Goal: Task Accomplishment & Management: Complete application form

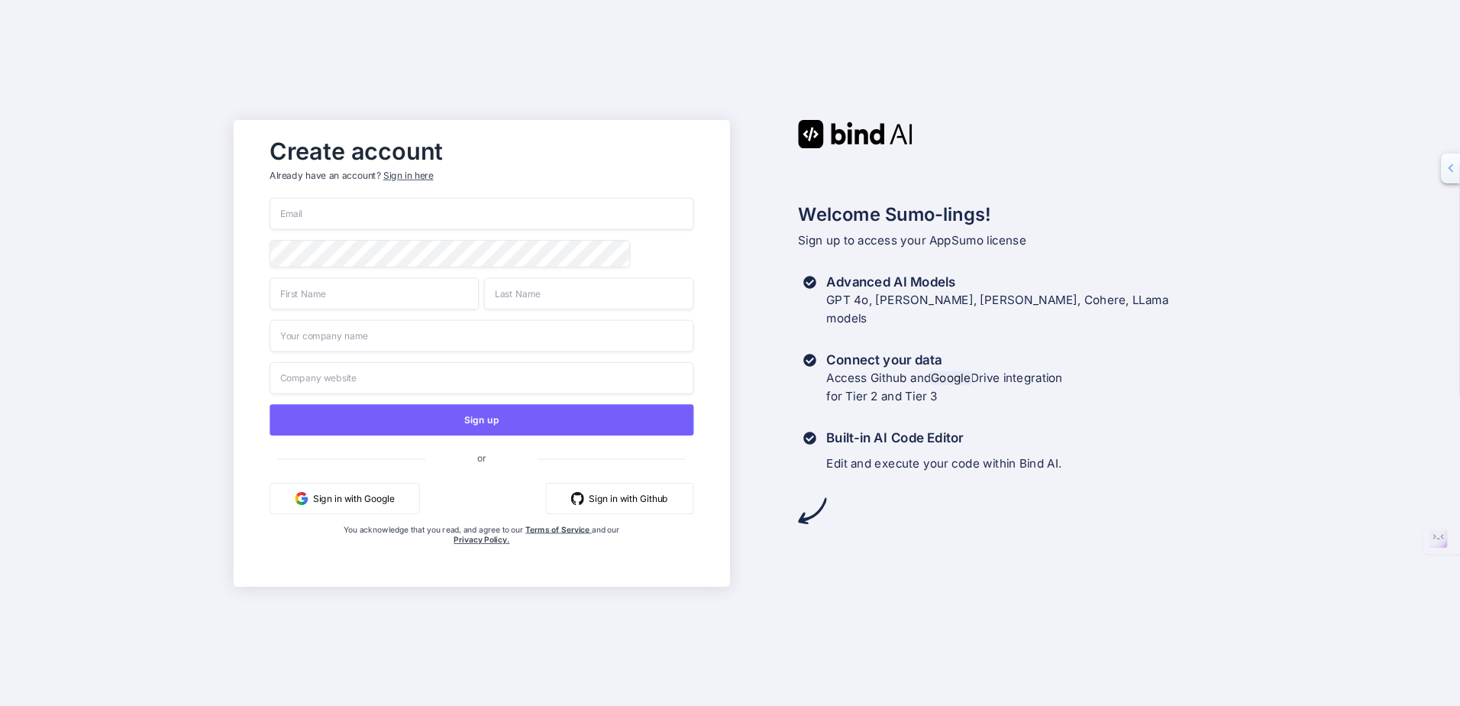
click at [345, 204] on input "email" at bounding box center [482, 214] width 424 height 32
type input "[EMAIL_ADDRESS][DOMAIN_NAME]"
click at [262, 266] on div "Create account Already have an account? Sign in here info@lsi-media.com Sign up…" at bounding box center [481, 353] width 455 height 446
click at [385, 299] on input "text" at bounding box center [374, 293] width 209 height 32
type input "Idris"
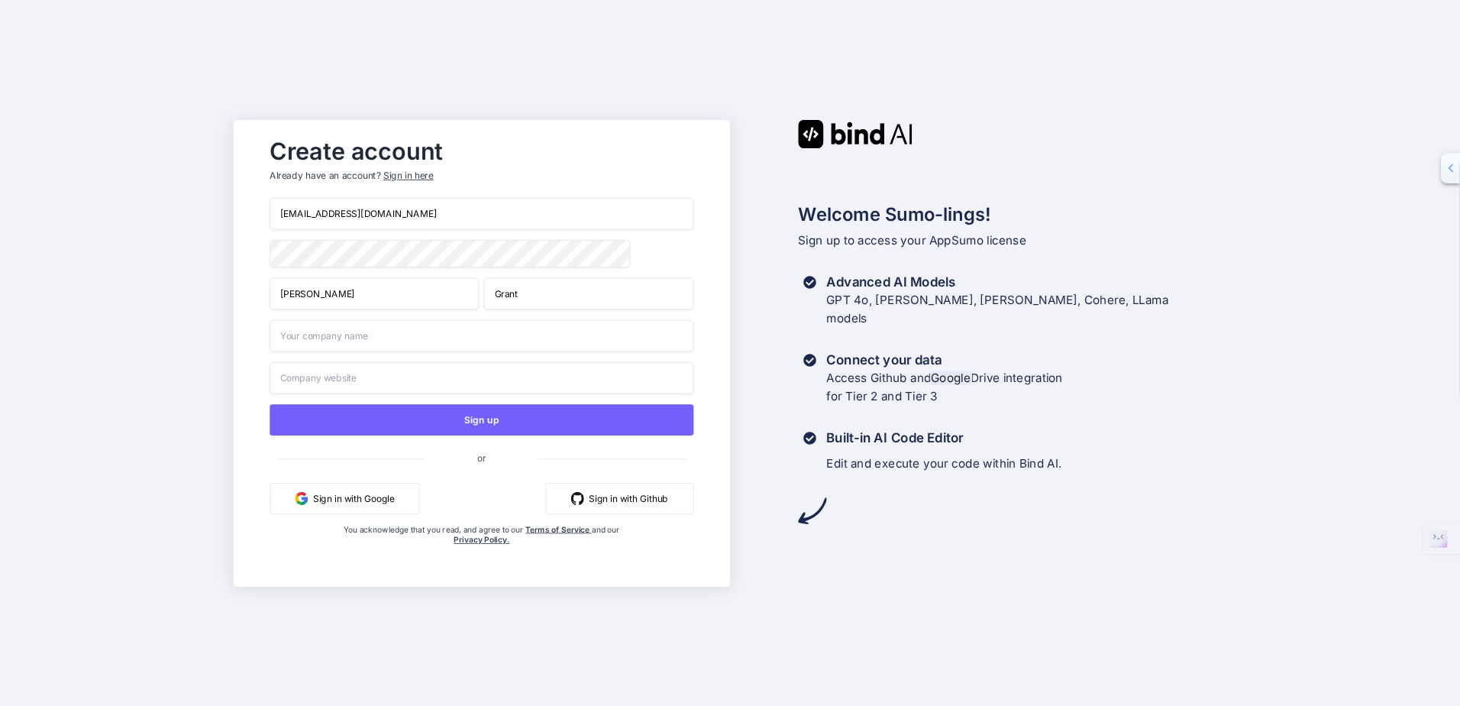
type input "Grant"
type input "LSI Media"
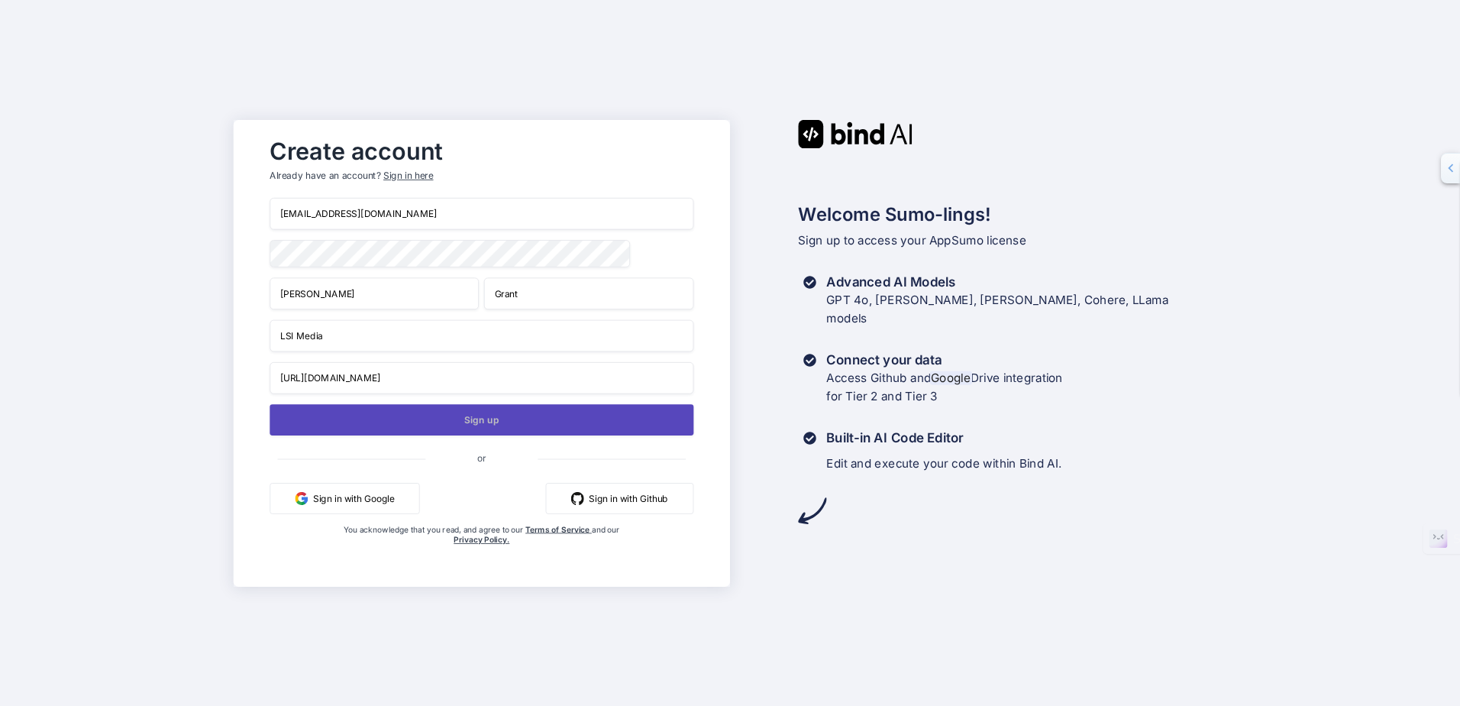
type input "https://www.lsi-media.com"
click at [491, 421] on button "Sign up" at bounding box center [482, 419] width 424 height 31
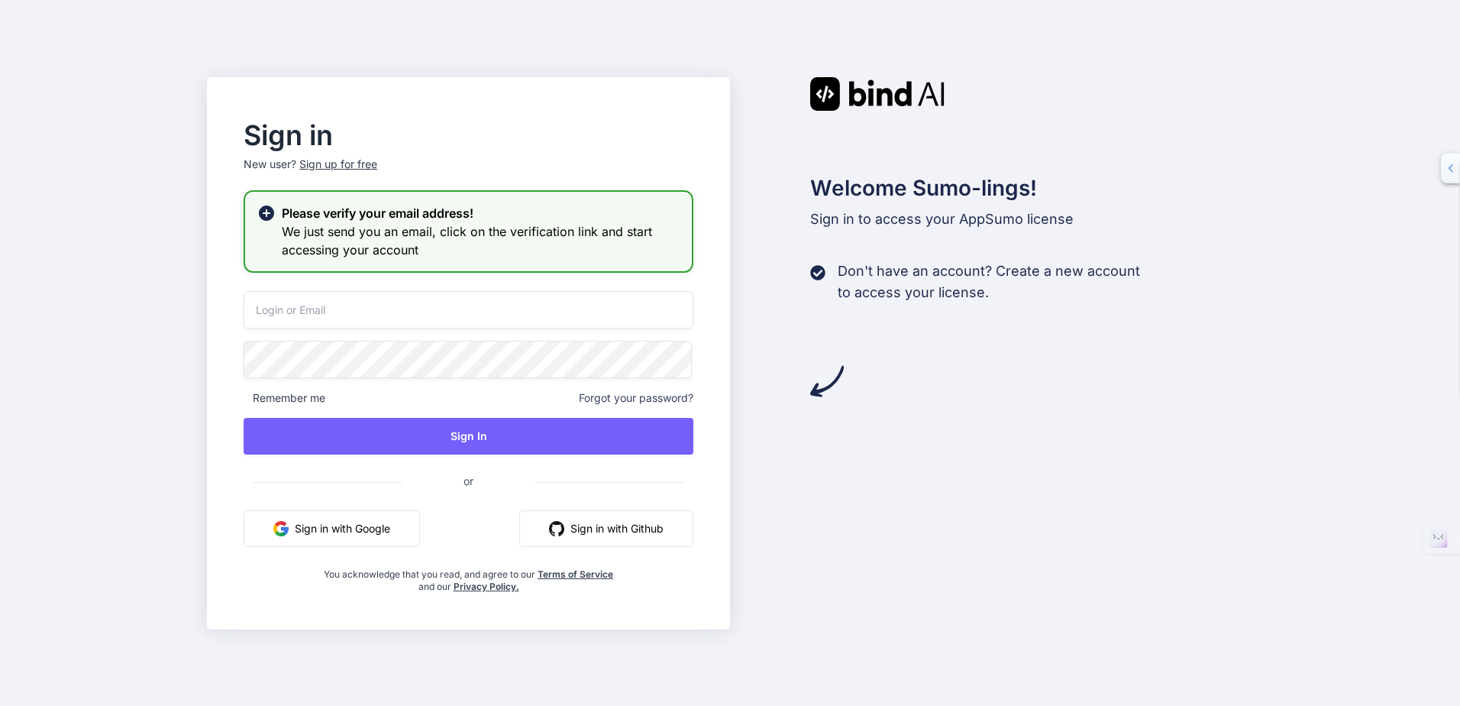
type input "[EMAIL_ADDRESS][DOMAIN_NAME]"
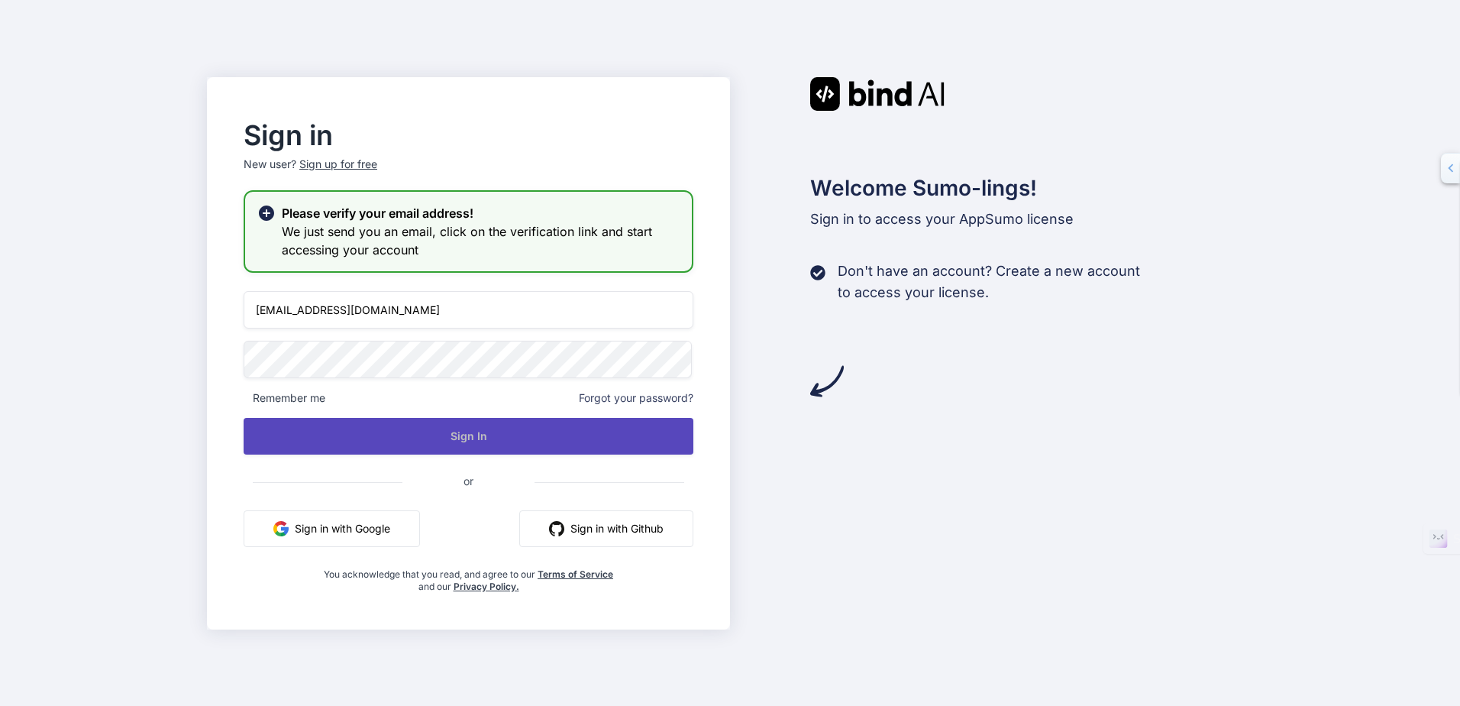
click at [425, 433] on button "Sign In" at bounding box center [469, 436] width 450 height 37
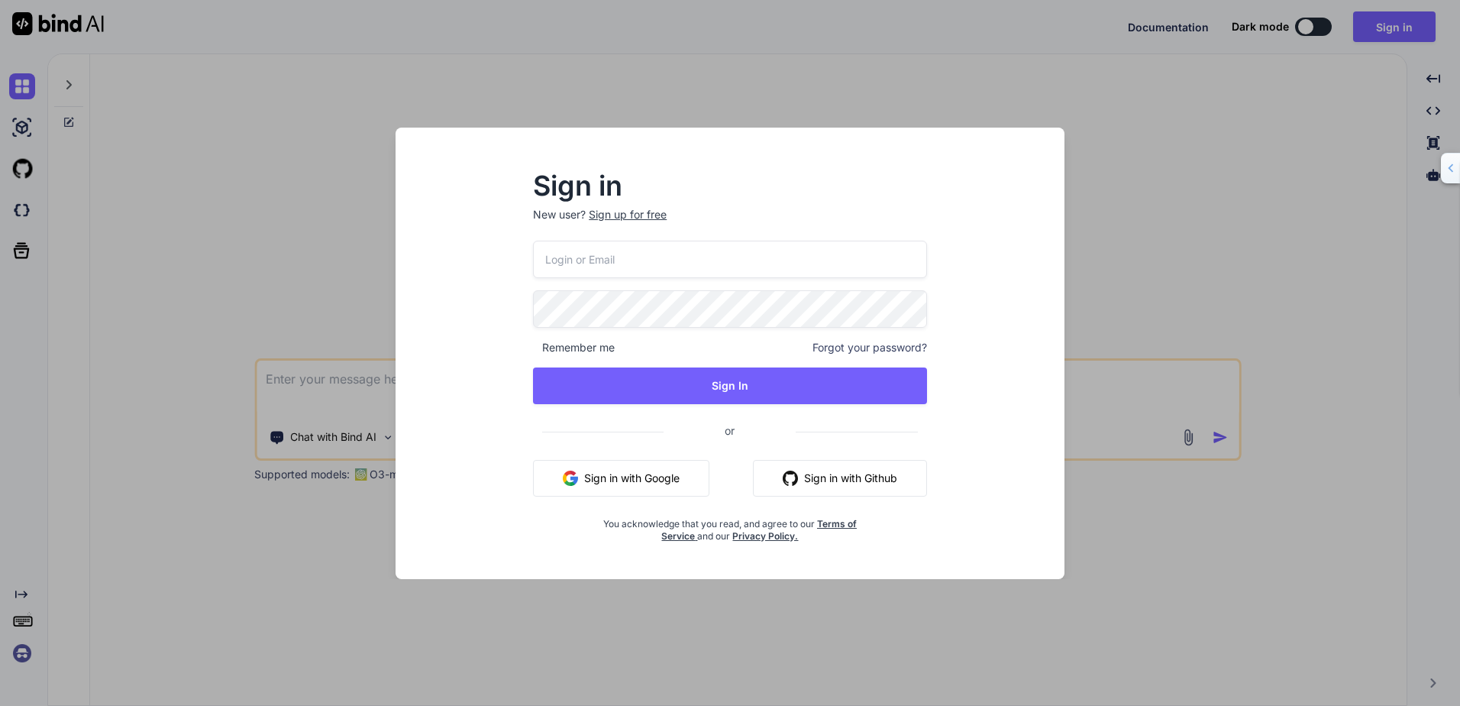
click at [629, 254] on input "email" at bounding box center [730, 259] width 394 height 37
type textarea "x"
type input "[EMAIL_ADDRESS][DOMAIN_NAME]"
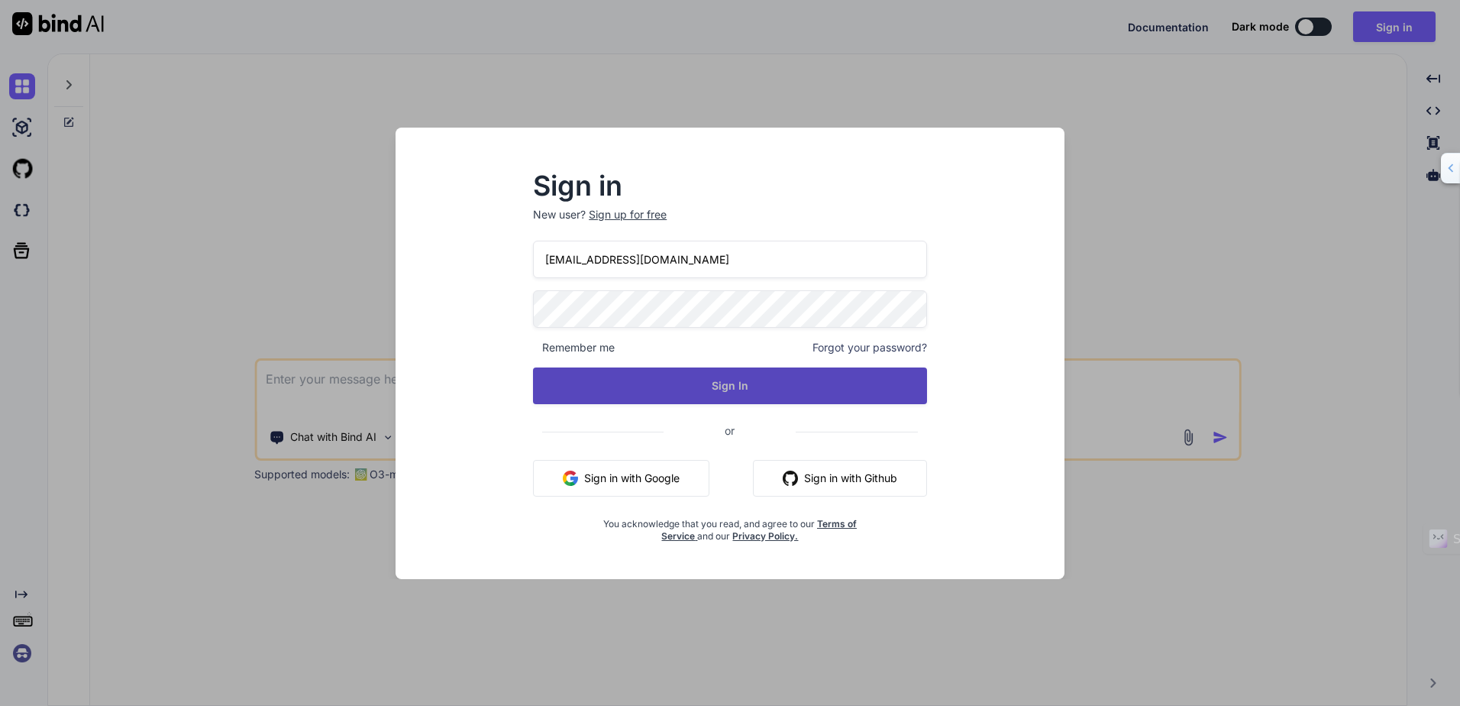
click at [713, 383] on button "Sign In" at bounding box center [730, 385] width 394 height 37
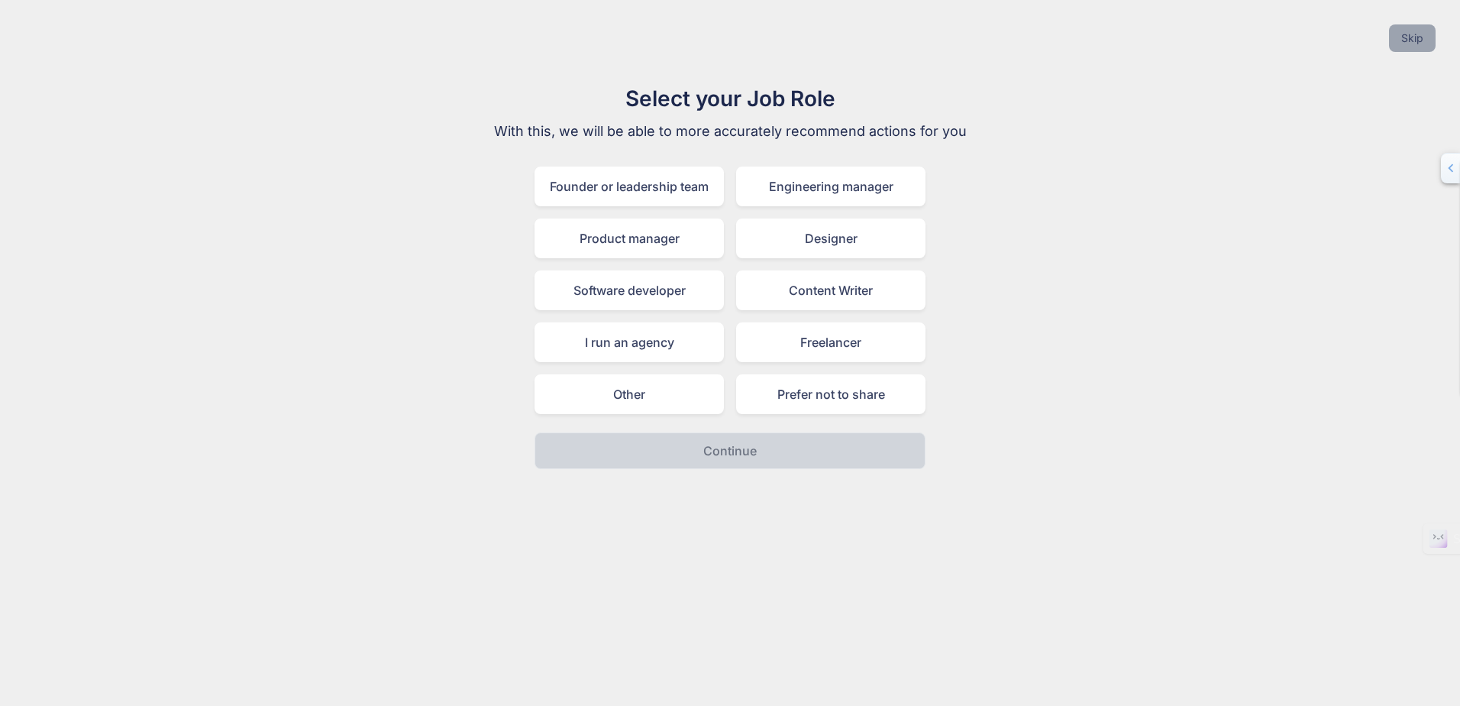
click at [1407, 40] on button "Skip" at bounding box center [1412, 37] width 47 height 27
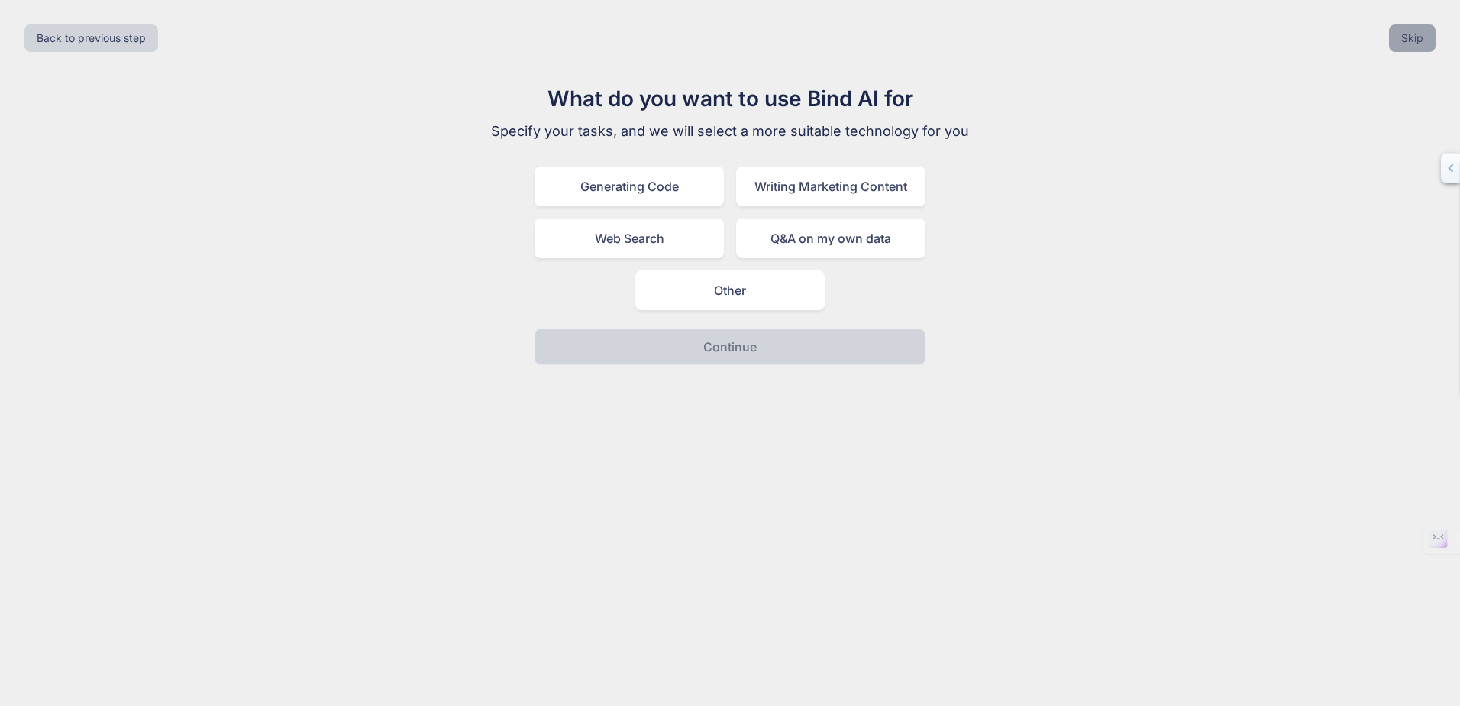
click at [1408, 40] on button "Skip" at bounding box center [1412, 37] width 47 height 27
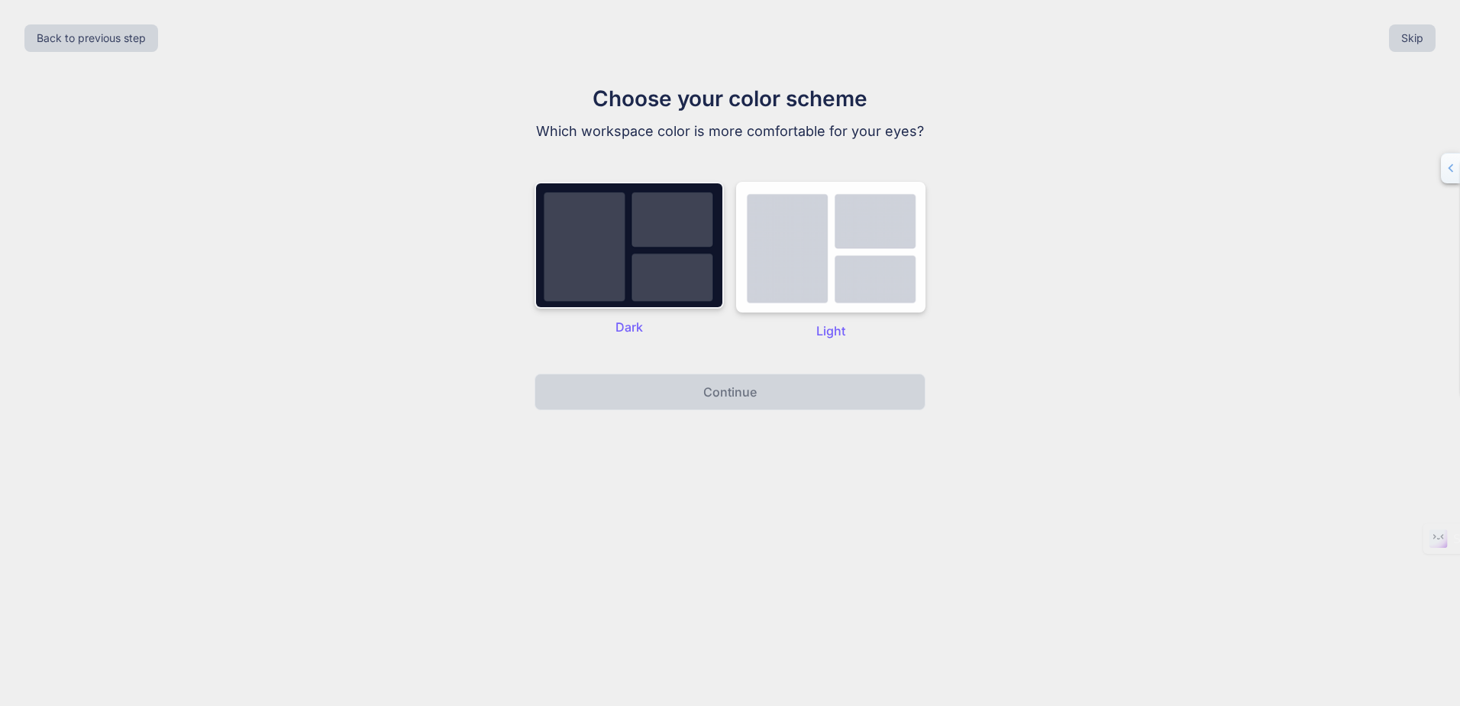
click at [680, 286] on img at bounding box center [628, 245] width 189 height 127
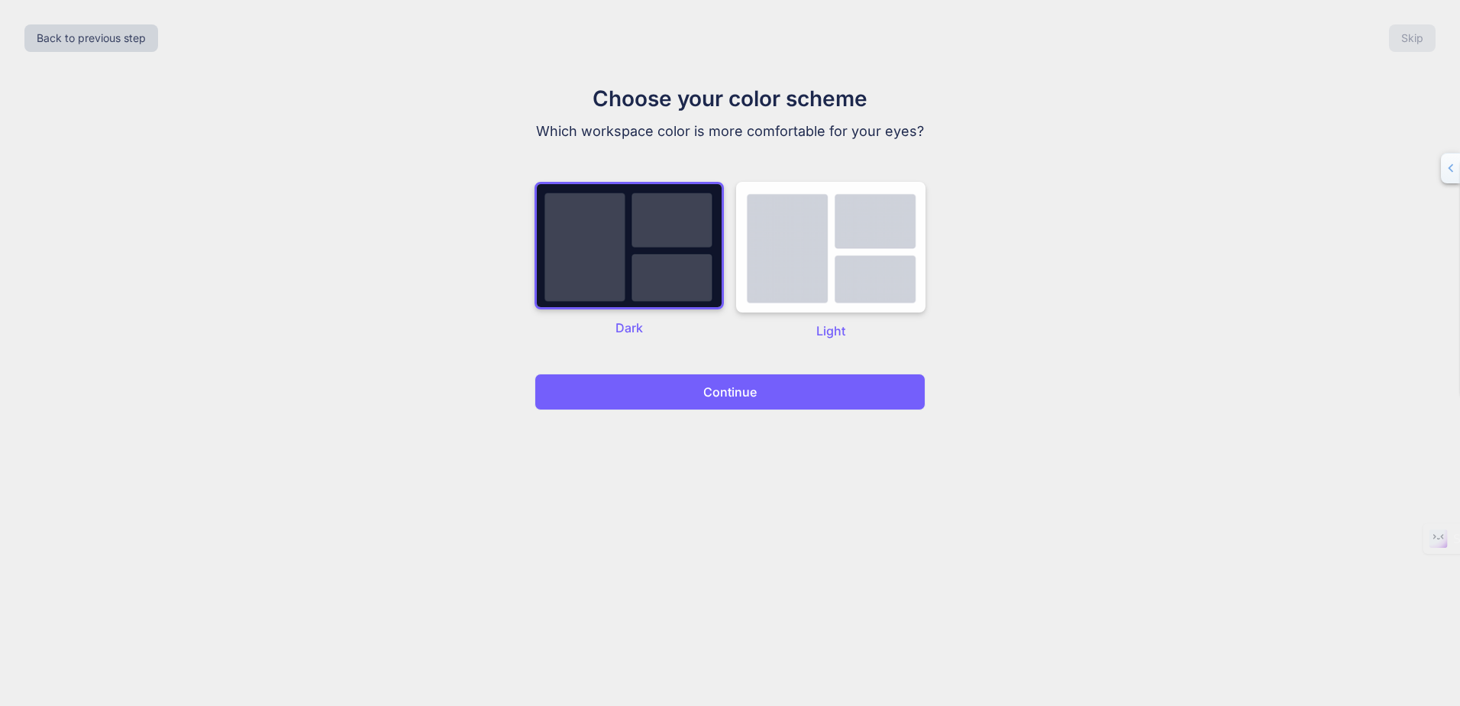
click at [739, 391] on p "Continue" at bounding box center [729, 392] width 53 height 18
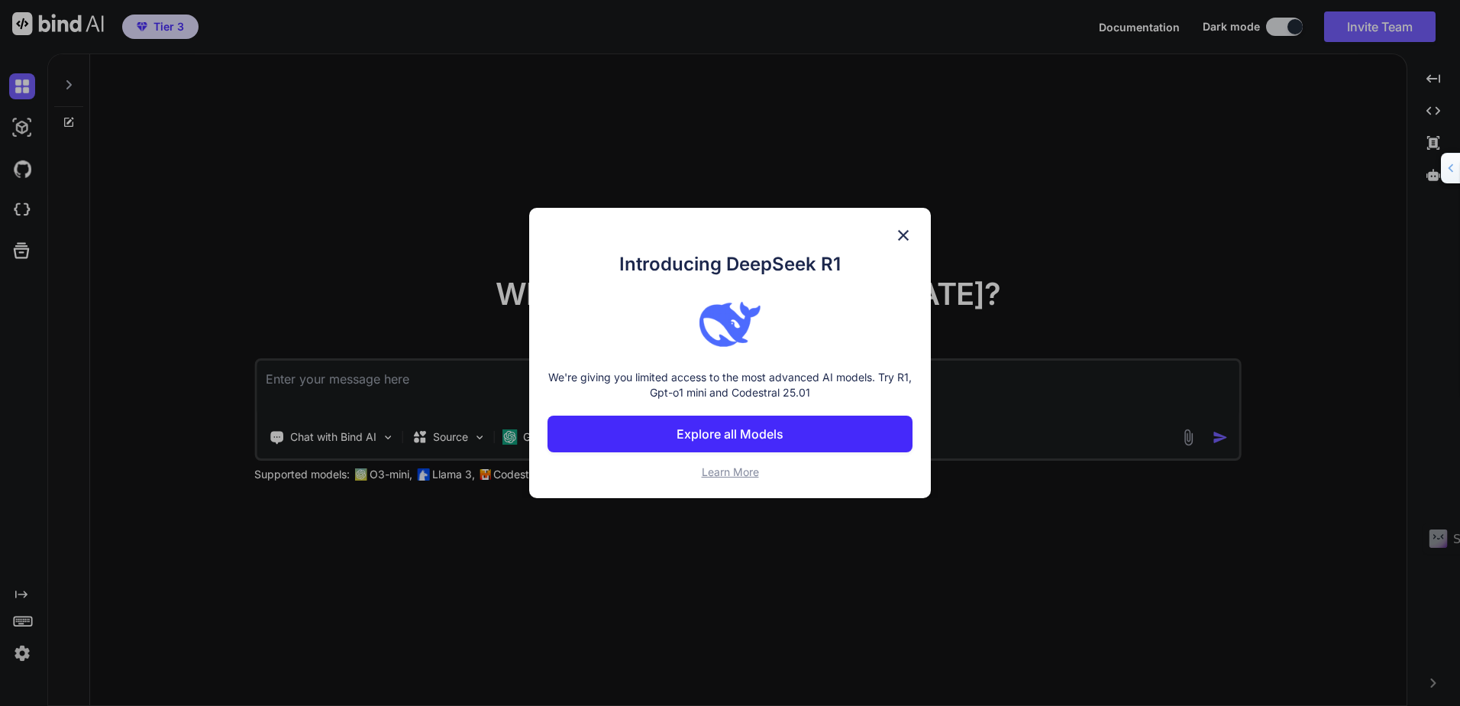
click at [902, 234] on img at bounding box center [903, 235] width 18 height 18
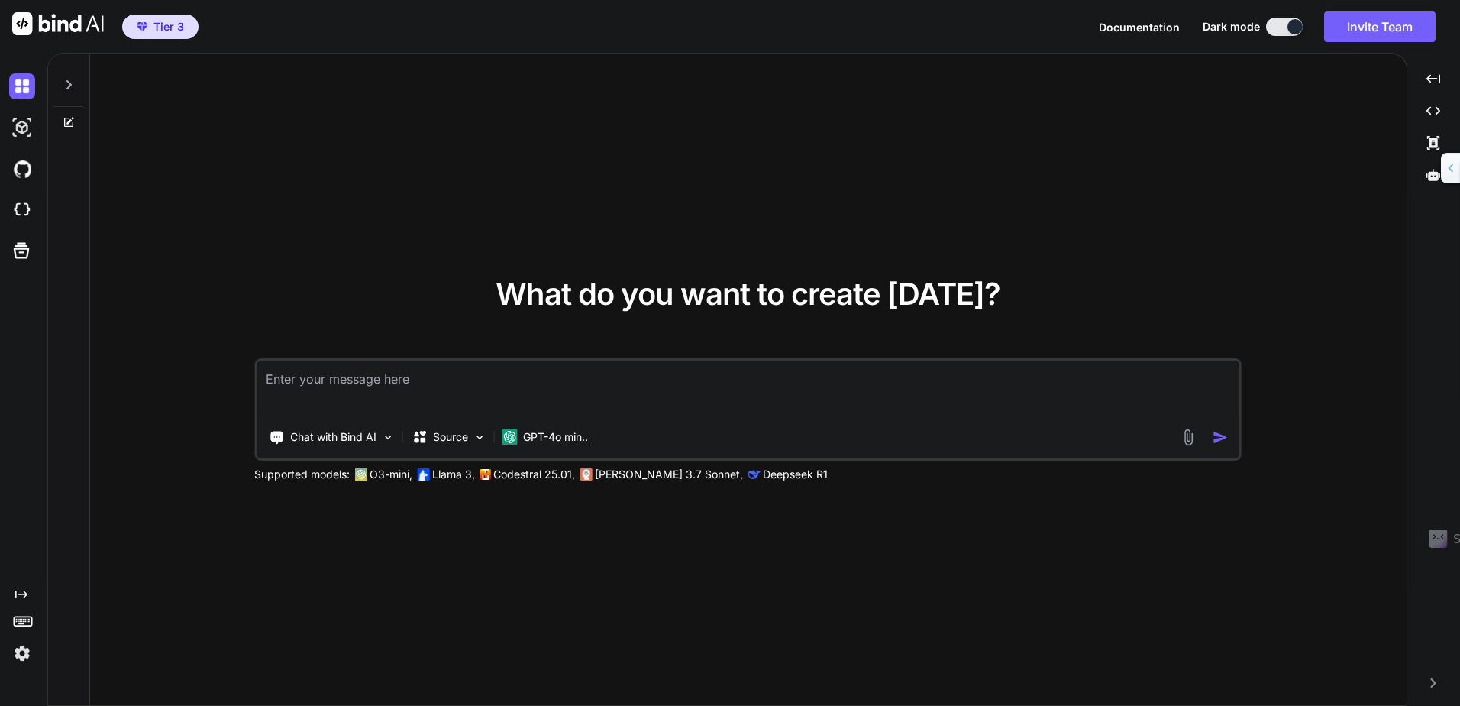
type textarea "x"
